Goal: Task Accomplishment & Management: Use online tool/utility

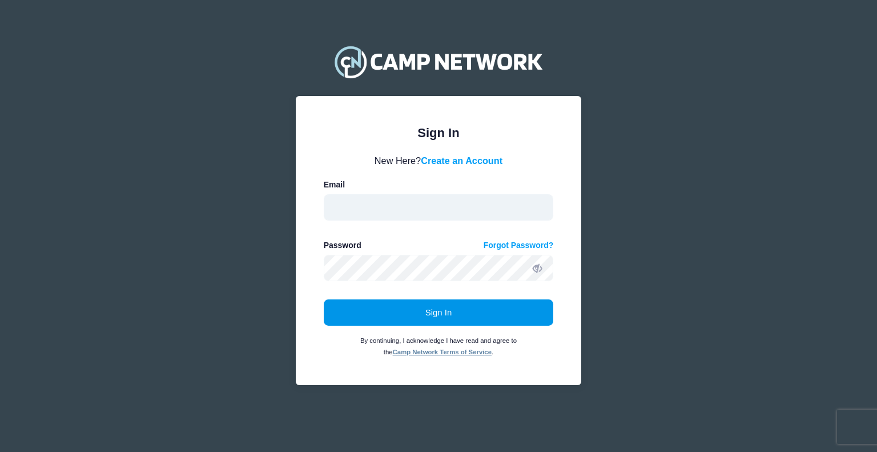
type input "soccer@maestrosoccer.com"
click at [414, 320] on button "Sign In" at bounding box center [439, 312] width 230 height 26
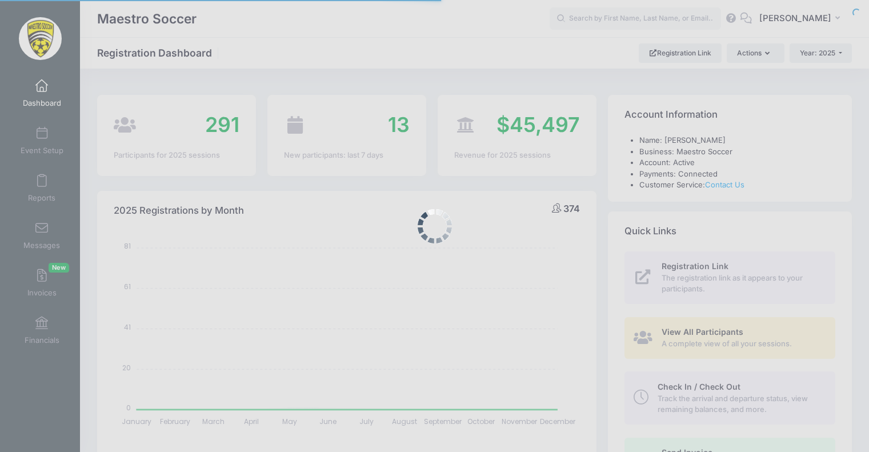
select select
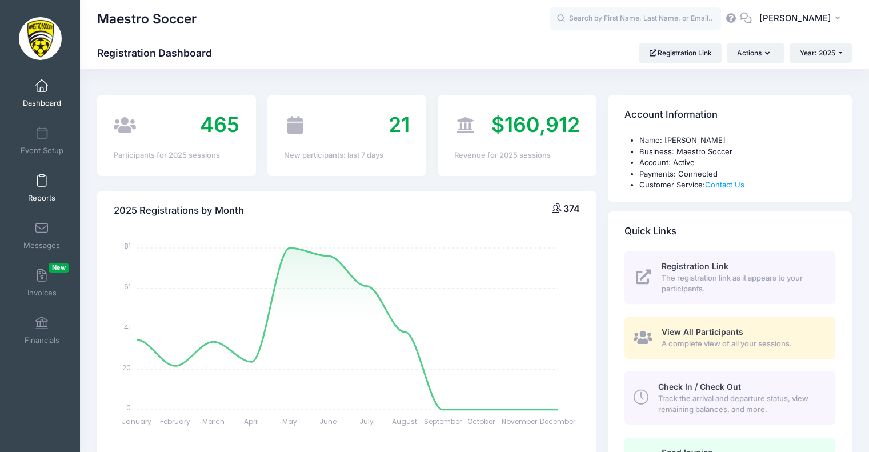
click at [46, 174] on link "Reports" at bounding box center [42, 188] width 54 height 40
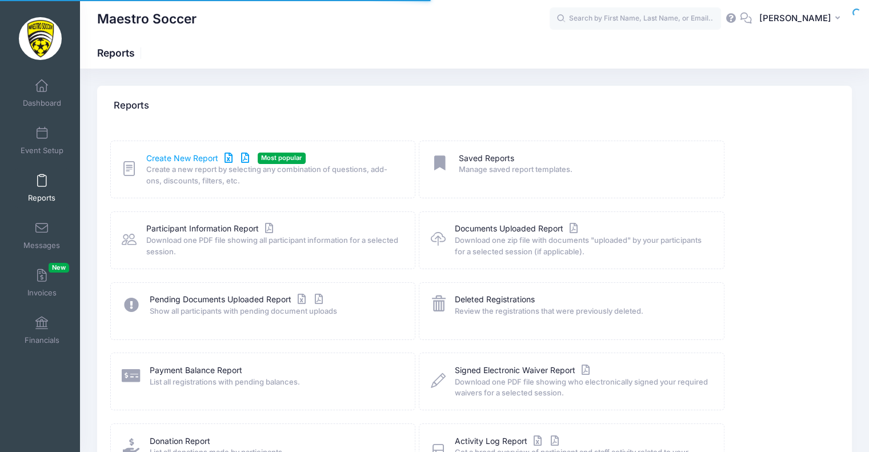
click at [203, 157] on link "Create New Report" at bounding box center [199, 158] width 106 height 12
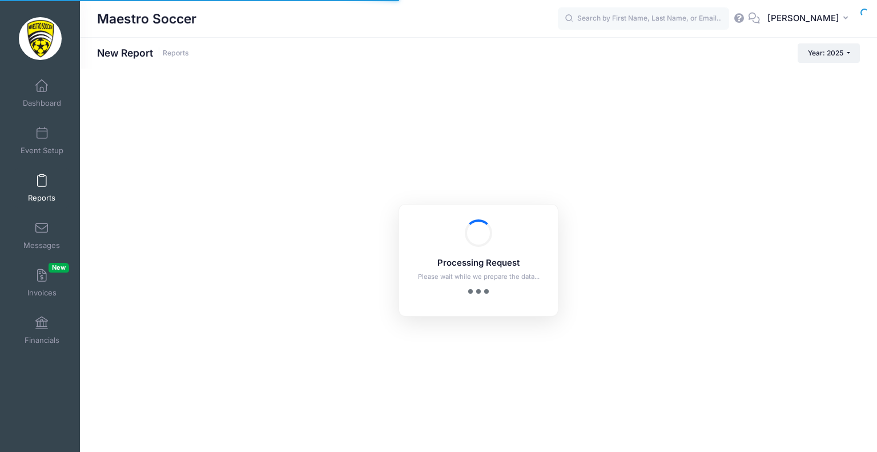
checkbox input "true"
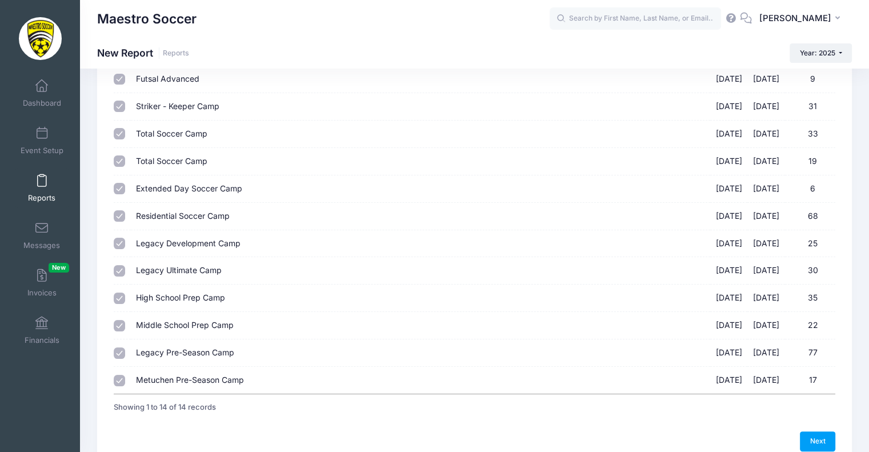
scroll to position [212, 0]
